Goal: Task Accomplishment & Management: Use online tool/utility

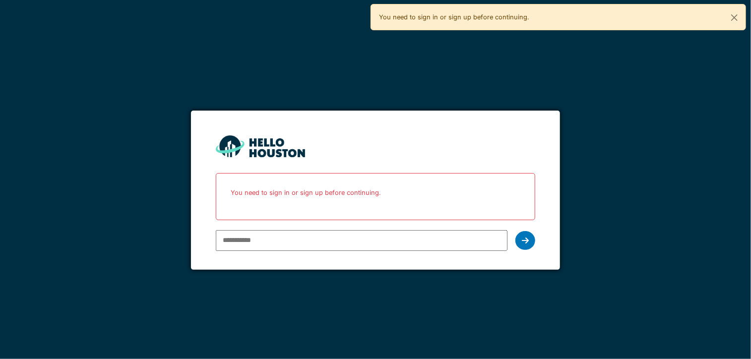
type input "**********"
click at [528, 245] on div at bounding box center [526, 240] width 20 height 19
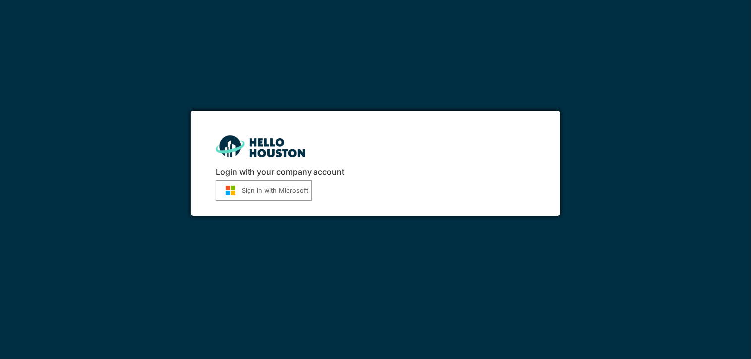
click at [278, 195] on button "Sign in with Microsoft" at bounding box center [264, 191] width 96 height 20
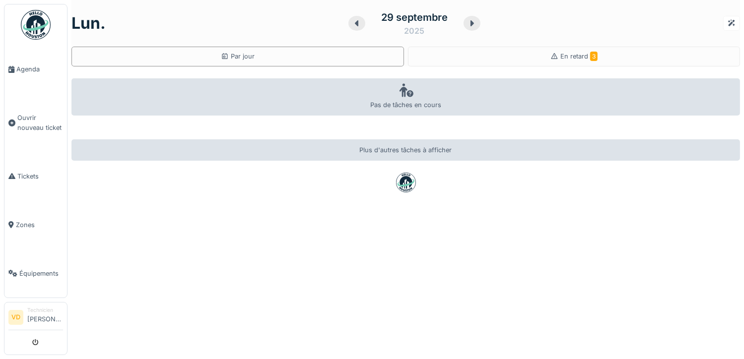
click at [562, 39] on div "[DATE] Par jour En retard 3" at bounding box center [405, 33] width 669 height 67
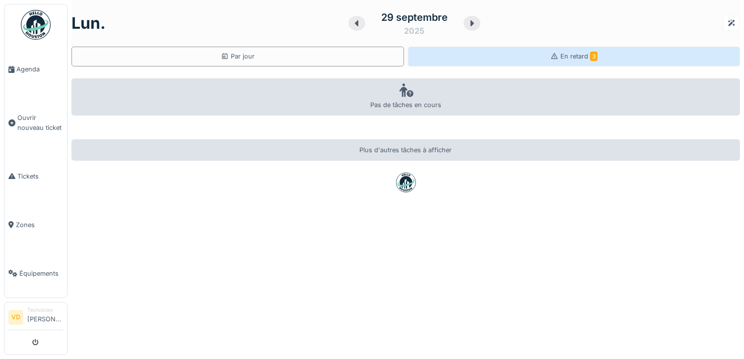
click at [558, 50] on div "En retard 3" at bounding box center [574, 57] width 333 height 20
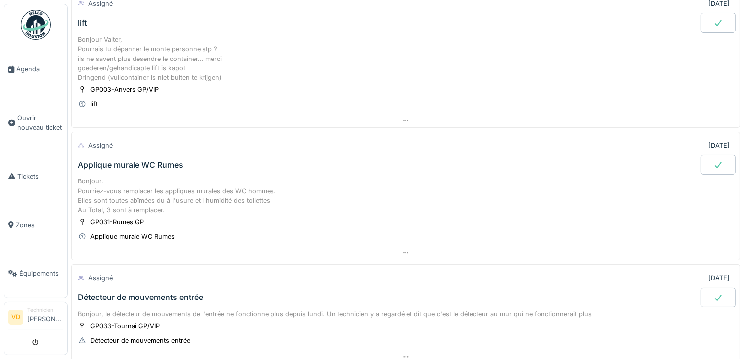
scroll to position [149, 0]
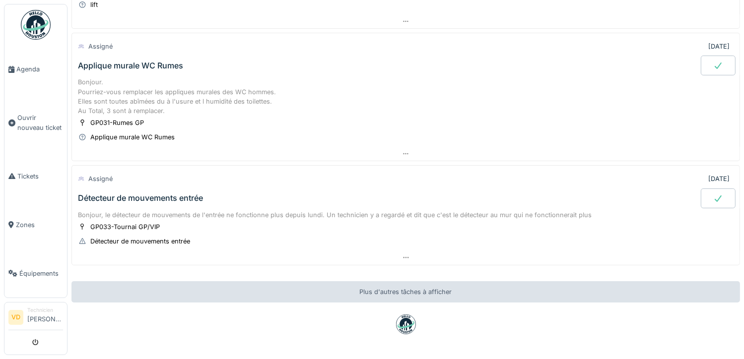
click at [306, 216] on div "Bonjour, le détecteur de mouvements de l'entrée ne fonctionne plus depuis lundi…" at bounding box center [406, 214] width 656 height 9
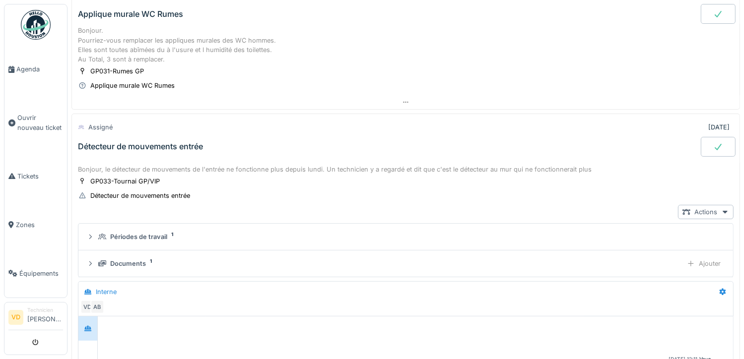
scroll to position [273, 0]
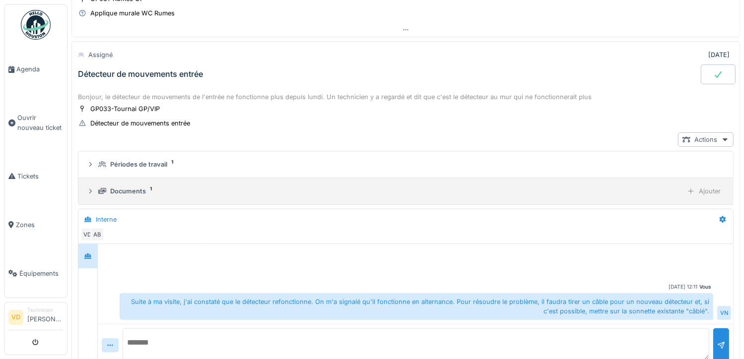
click at [139, 189] on div "Documents" at bounding box center [128, 191] width 36 height 9
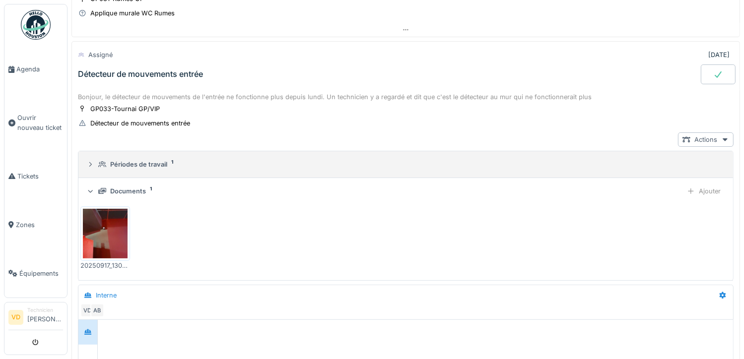
click at [142, 166] on div "Périodes de travail" at bounding box center [138, 164] width 57 height 9
